Goal: Check status: Check status

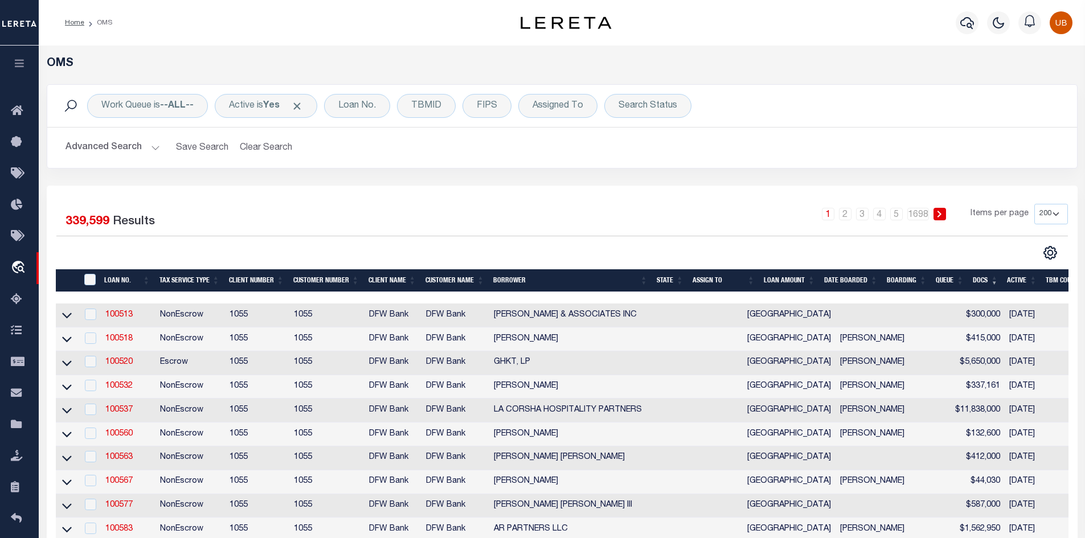
select select "200"
select select "10615"
select select "4057"
select select "400"
select select "NonEscrow"
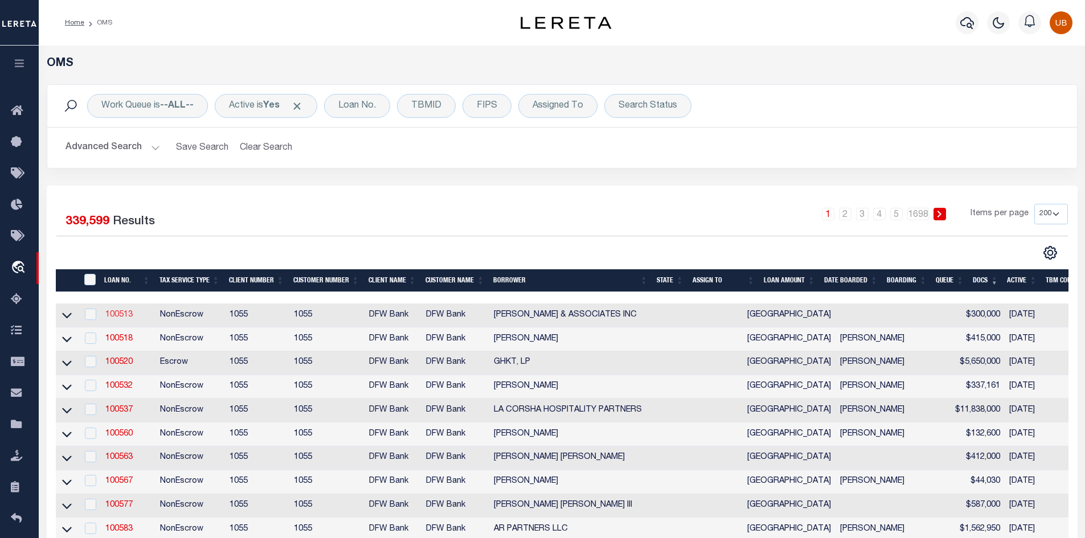
click at [124, 316] on link "100513" at bounding box center [118, 315] width 27 height 8
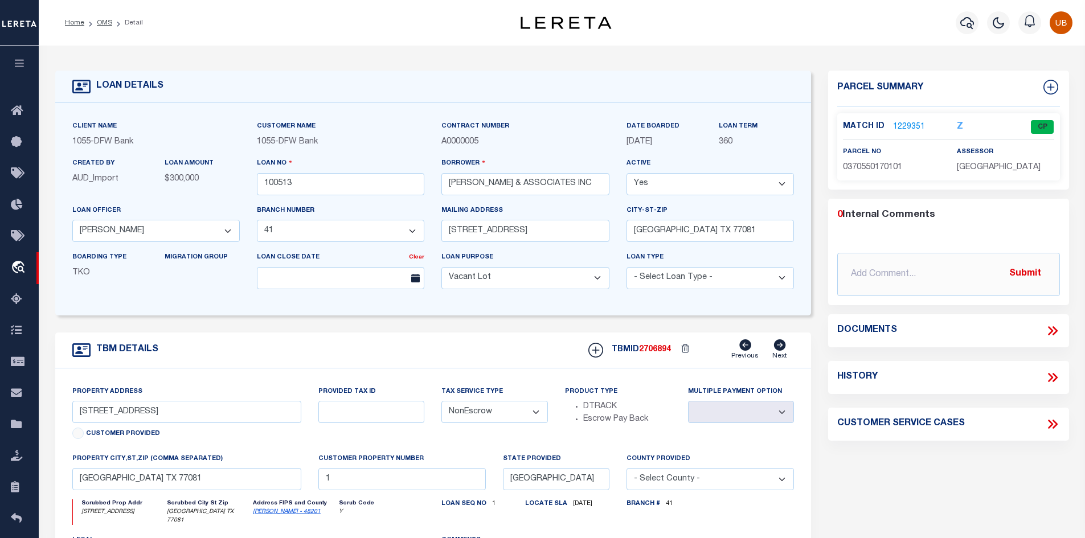
click at [1052, 330] on icon at bounding box center [1050, 330] width 5 height 9
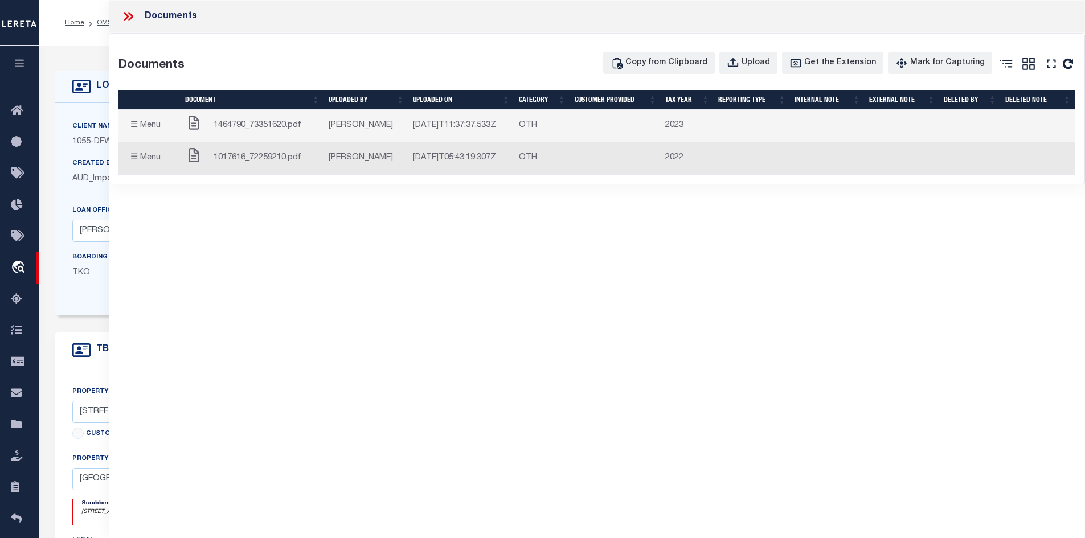
click at [248, 127] on span "1464790_73351620.pdf" at bounding box center [258, 126] width 88 height 13
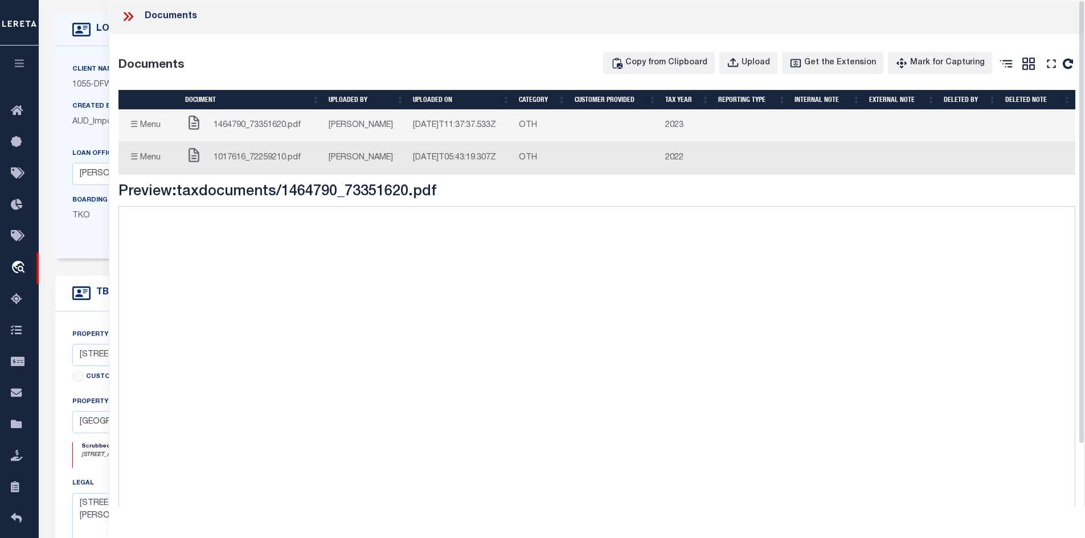
select select "4057"
select select
select select "10615"
click at [236, 158] on span "1017616_72259210.pdf" at bounding box center [258, 158] width 88 height 13
click at [242, 119] on div "1464790_73351620.pdf" at bounding box center [252, 126] width 135 height 23
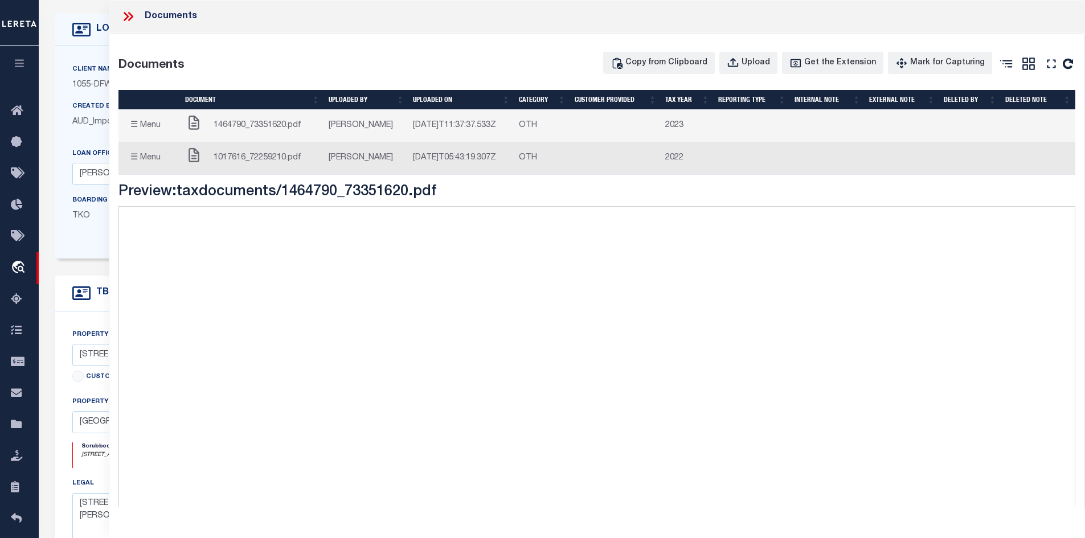
click at [123, 15] on icon at bounding box center [128, 16] width 15 height 15
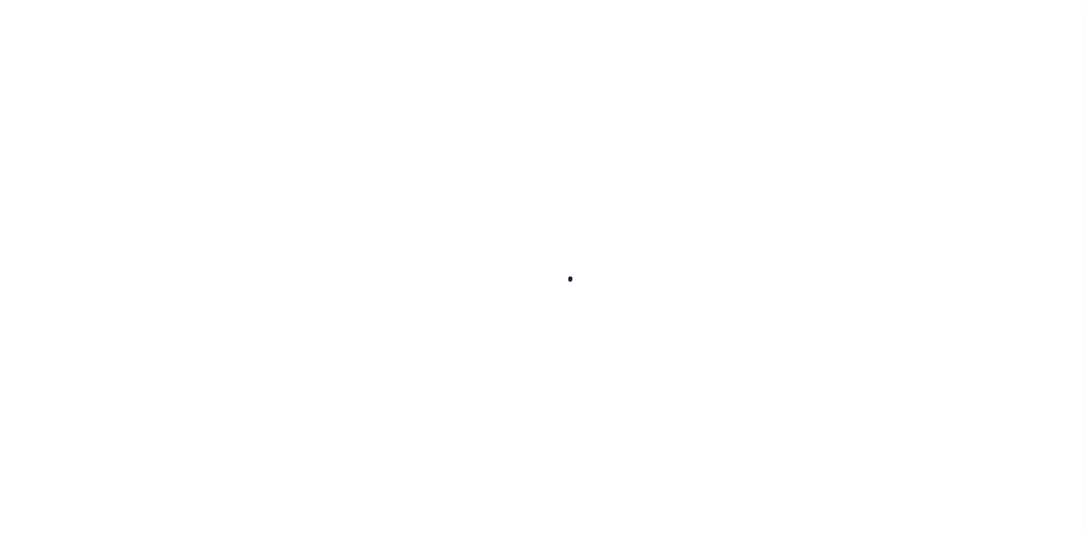
select select "400"
select select "NonEscrow"
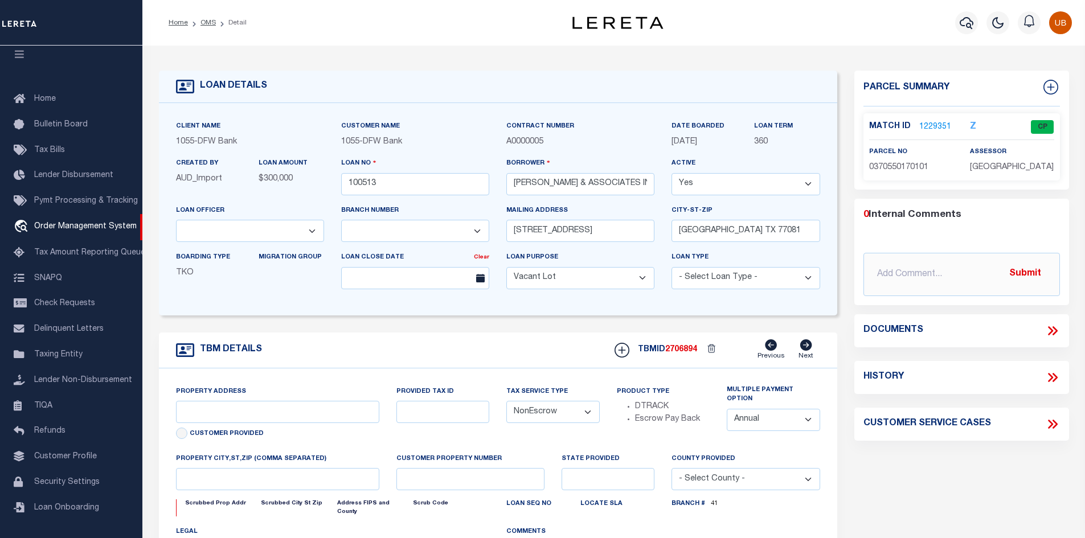
type input "[STREET_ADDRESS]"
select select
type input "[GEOGRAPHIC_DATA] TX 77081"
type input "1"
type input "[GEOGRAPHIC_DATA]"
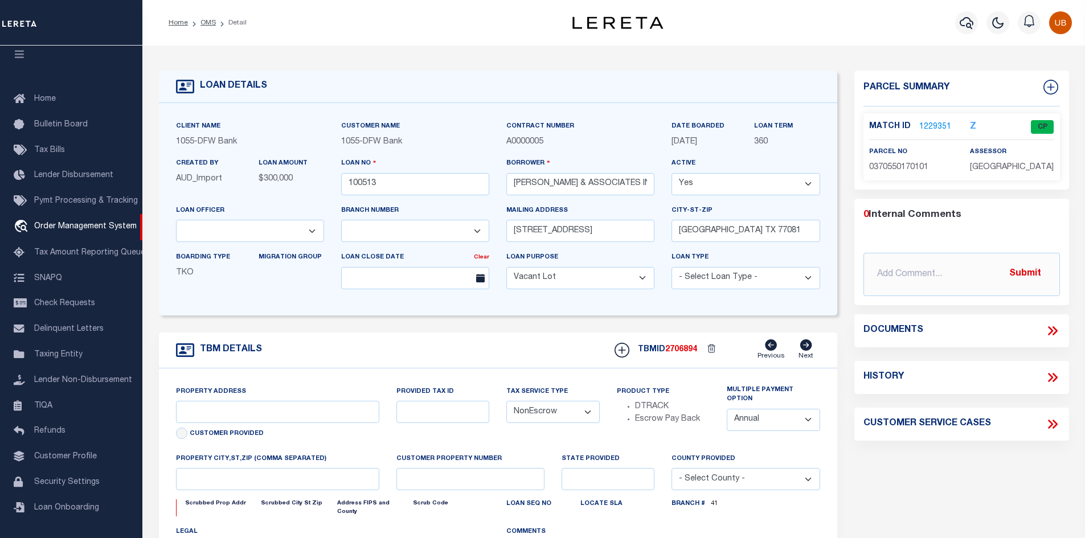
type textarea "[STREET_ADDRESS]) PART LOT 27 BLK 17 TR2) S 20 FT OF N 85 FT OF LOT 27 BLK 17 […"
type textarea "1 OF 1"
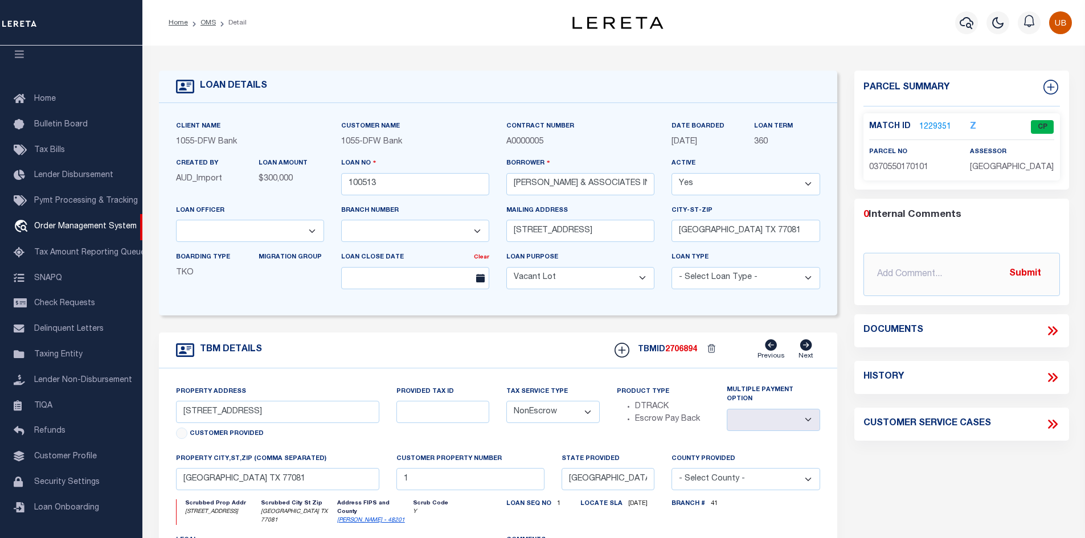
select select "4057"
select select "10615"
click at [1060, 332] on icon at bounding box center [1053, 331] width 15 height 15
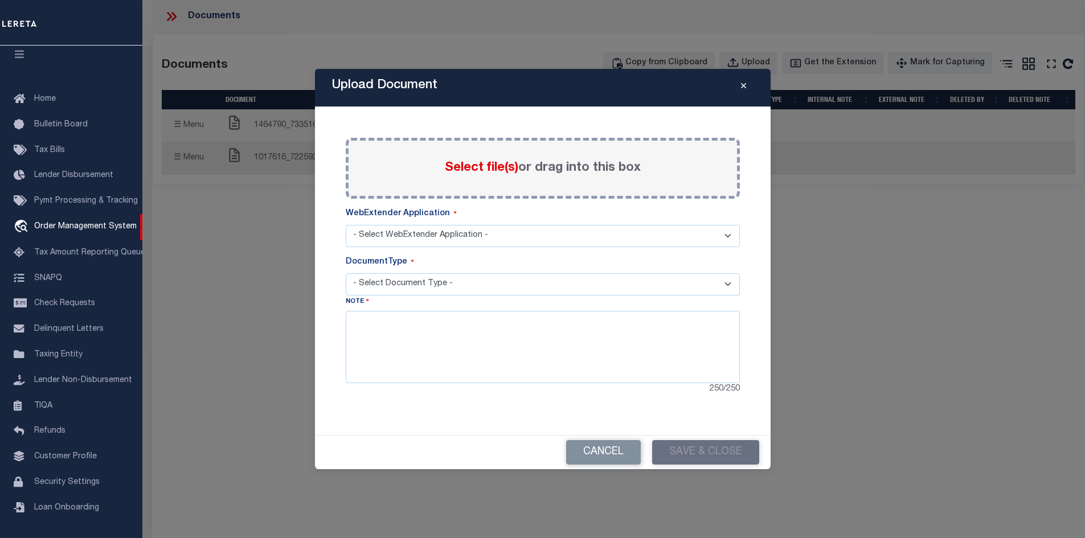
click at [742, 87] on icon "Close" at bounding box center [743, 86] width 5 height 9
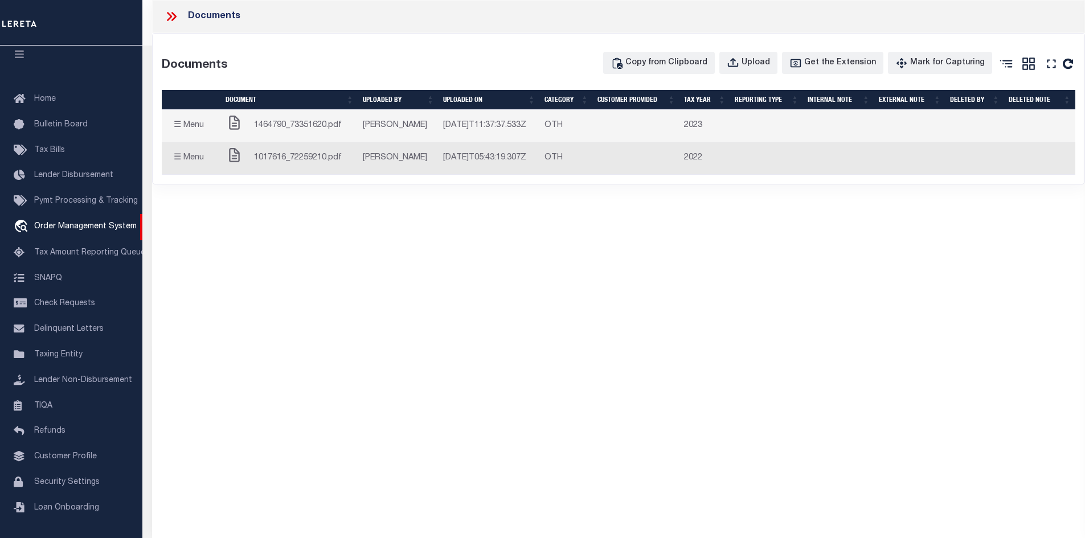
click at [295, 128] on span "1464790_73351620.pdf" at bounding box center [298, 126] width 88 height 13
